Goal: Information Seeking & Learning: Learn about a topic

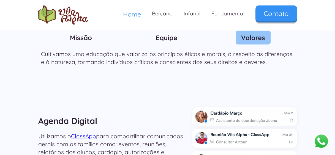
scroll to position [668, 0]
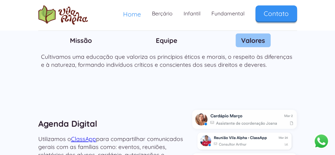
click at [238, 133] on img at bounding box center [245, 141] width 94 height 17
click at [239, 16] on link "Fundamental" at bounding box center [228, 14] width 44 height 16
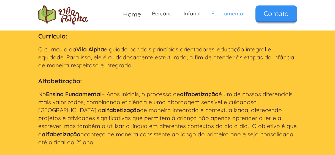
scroll to position [629, 0]
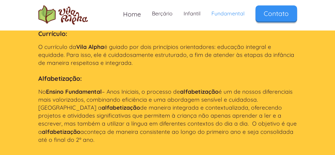
click at [284, 145] on header "Currículo: O currículo da Vila Alpha é guiado por dois princípios orientadores:…" at bounding box center [167, 87] width 335 height 152
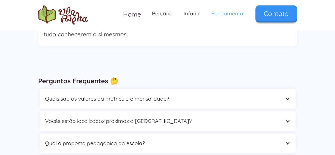
scroll to position [1622, 0]
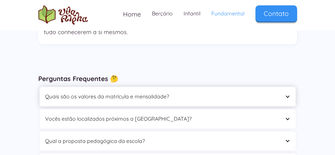
click at [255, 93] on div "Quais são os valores da matrícula e mensalidade?" at bounding box center [162, 97] width 234 height 9
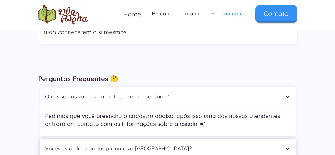
click at [128, 145] on div "Vocês estão localizados próximos a [GEOGRAPHIC_DATA]?" at bounding box center [162, 149] width 234 height 9
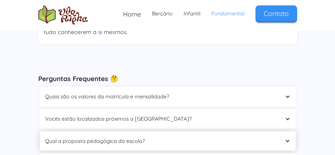
click at [124, 137] on div "Qual a proposta pedagógica da escola?" at bounding box center [162, 141] width 234 height 9
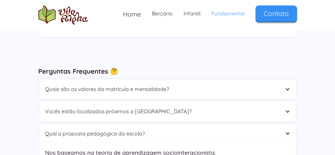
scroll to position [1652, 0]
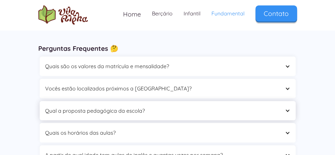
click at [142, 101] on div "Qual a proposta pedagógica da escola?" at bounding box center [168, 111] width 256 height 20
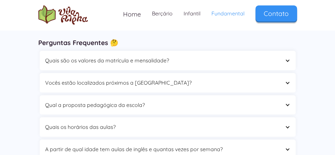
scroll to position [1666, 0]
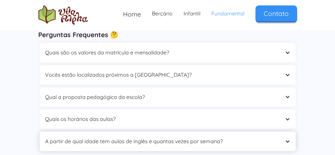
click at [153, 138] on div "A partir de qual idade tem aulas de inglês e quantas vezes por semana?" at bounding box center [162, 142] width 234 height 9
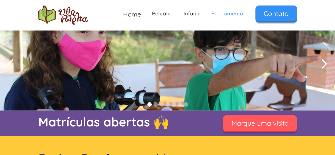
scroll to position [0, 0]
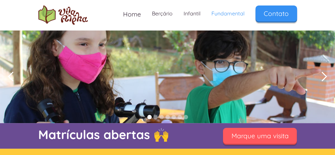
click at [223, 15] on link "Fundamental" at bounding box center [228, 14] width 44 height 16
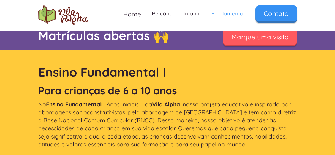
scroll to position [106, 0]
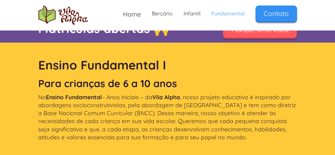
click at [224, 139] on p "No Ensino Fundamental – Anos Iniciais – da Vila Alpha , nosso projeto educativo…" at bounding box center [167, 117] width 259 height 48
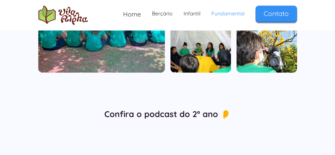
scroll to position [415, 0]
